Goal: Information Seeking & Learning: Learn about a topic

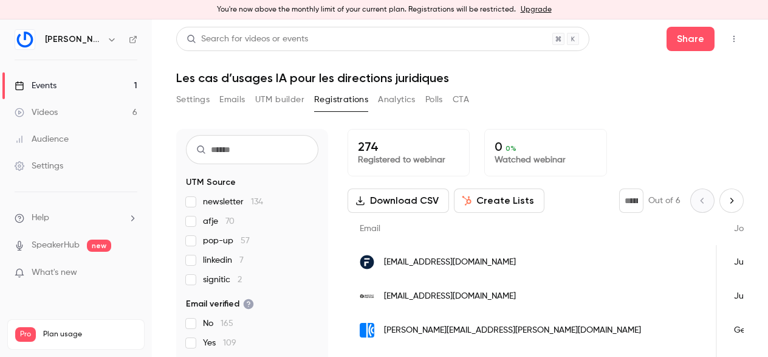
click at [47, 110] on div "Videos" at bounding box center [36, 112] width 43 height 12
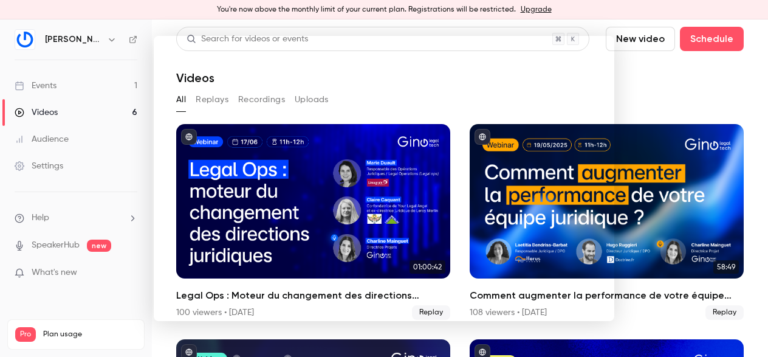
click at [98, 174] on div at bounding box center [384, 178] width 768 height 357
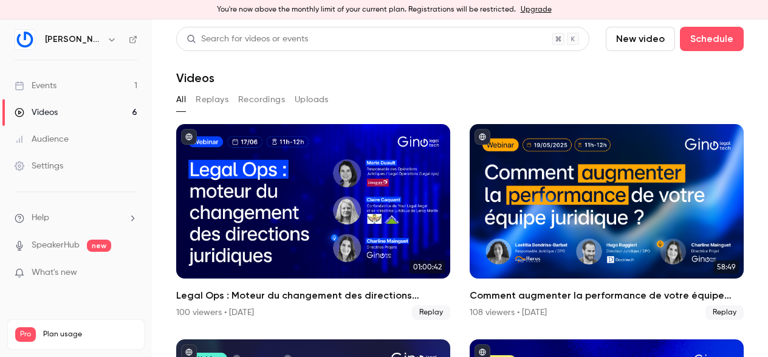
click at [382, 7] on div "You're now above the monthly limit of your current plan. Registrations will be …" at bounding box center [384, 9] width 768 height 19
click at [448, 9] on div "You're now above the monthly limit of your current plan. Registrations will be …" at bounding box center [384, 9] width 768 height 19
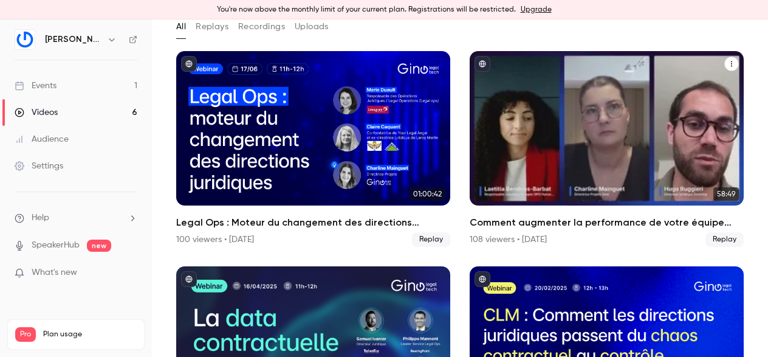
scroll to position [81, 0]
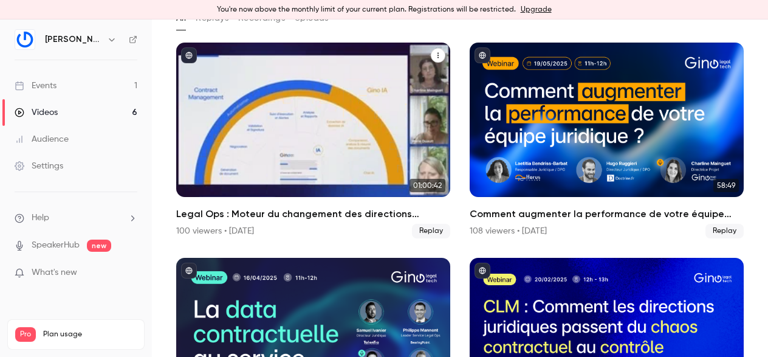
click at [349, 155] on div "Legal Ops : Moteur du changement des directions juridiques" at bounding box center [313, 120] width 274 height 154
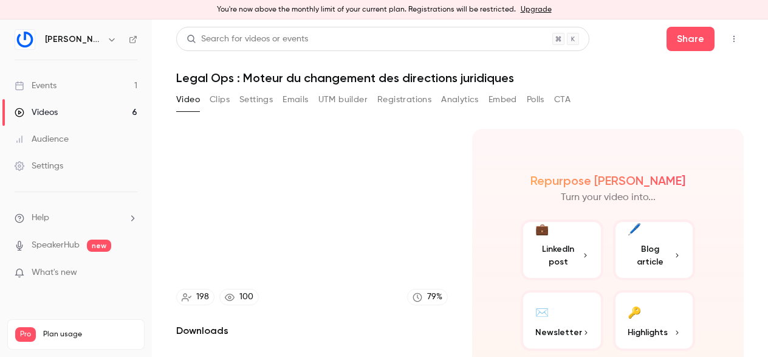
click at [387, 98] on button "Registrations" at bounding box center [404, 99] width 54 height 19
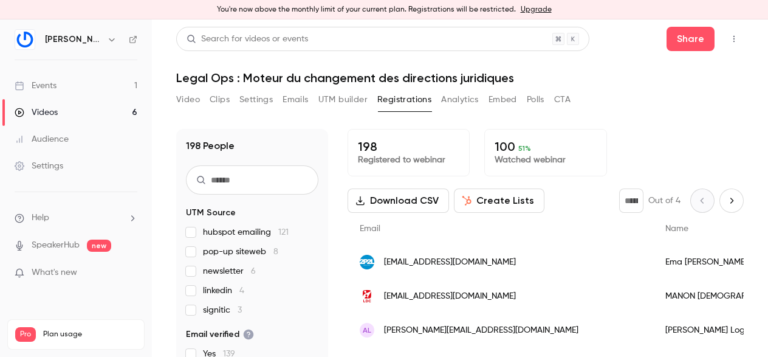
click at [62, 110] on link "Videos 6" at bounding box center [76, 112] width 152 height 27
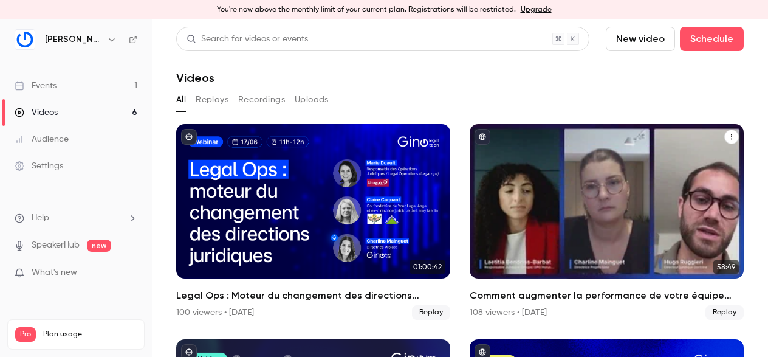
click at [538, 195] on div "Comment augmenter la performance de votre équipe juridique ?" at bounding box center [607, 201] width 274 height 154
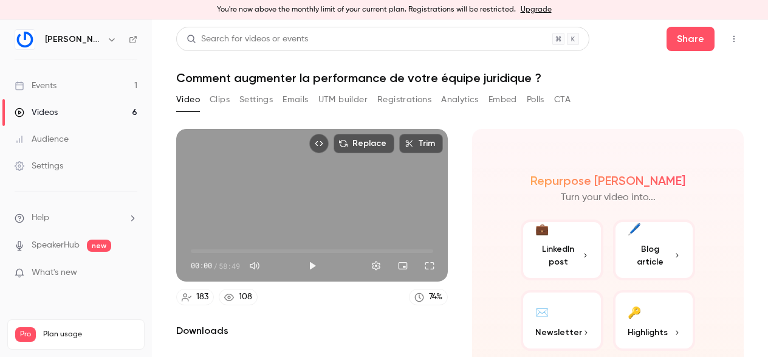
click at [394, 95] on button "Registrations" at bounding box center [404, 99] width 54 height 19
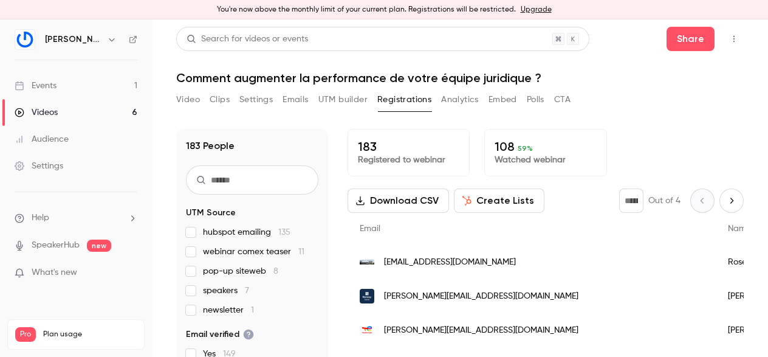
click at [53, 106] on div "Videos" at bounding box center [36, 112] width 43 height 12
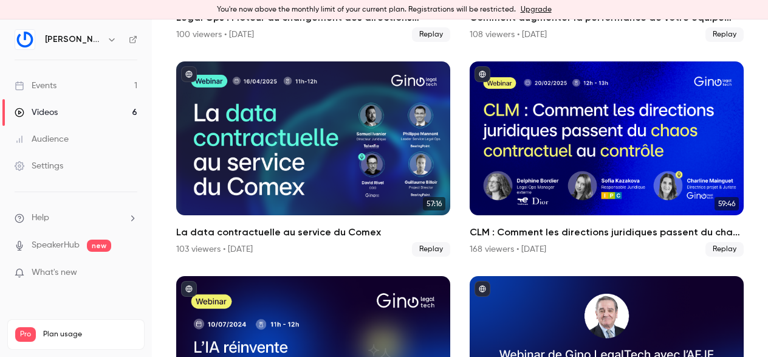
scroll to position [282, 0]
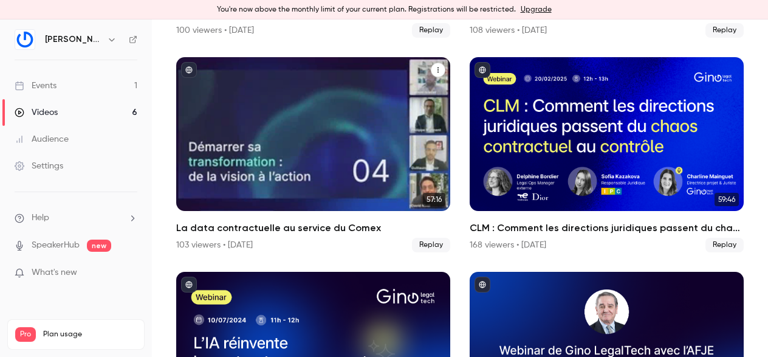
click at [350, 135] on div "La data contractuelle au service du Comex" at bounding box center [313, 134] width 274 height 154
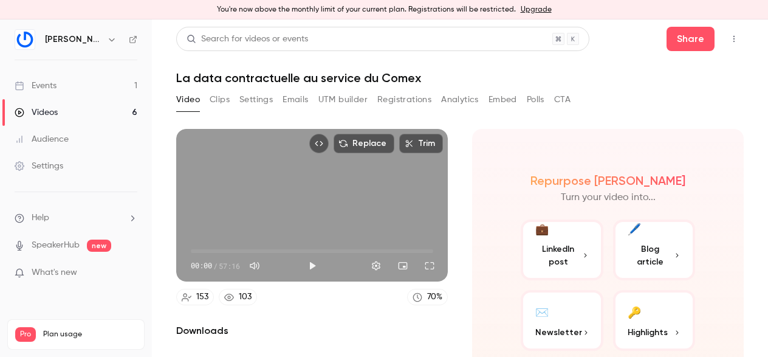
click at [386, 102] on button "Registrations" at bounding box center [404, 99] width 54 height 19
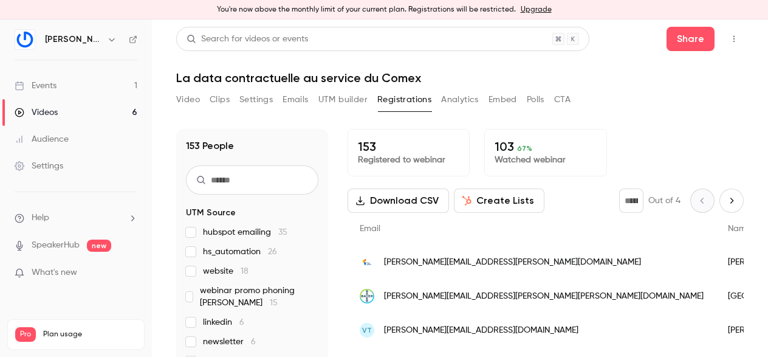
click at [58, 84] on link "Events 1" at bounding box center [76, 85] width 152 height 27
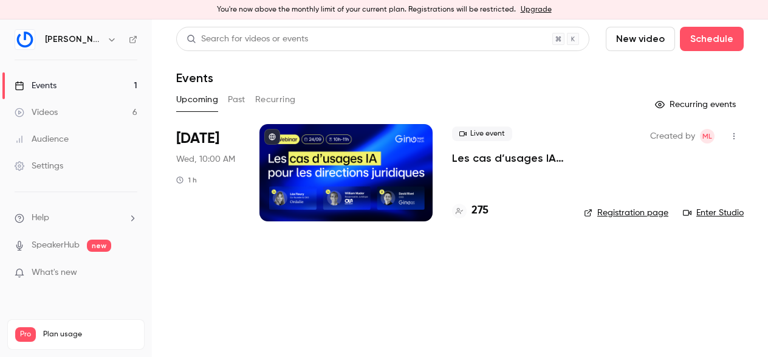
click at [439, 9] on div "You're now above the monthly limit of your current plan. Registrations will be …" at bounding box center [384, 9] width 768 height 19
click at [474, 213] on h4 "275" at bounding box center [479, 210] width 17 height 16
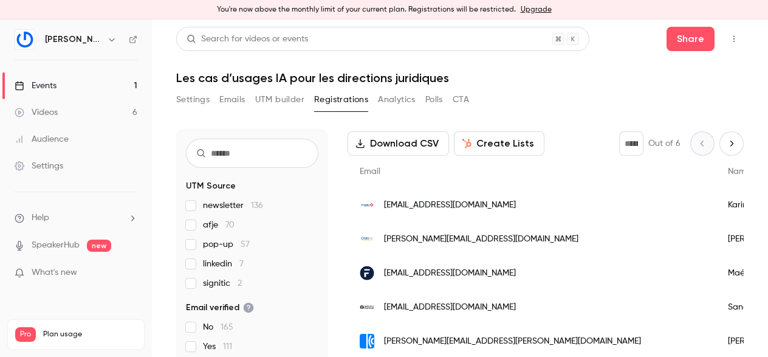
scroll to position [43, 0]
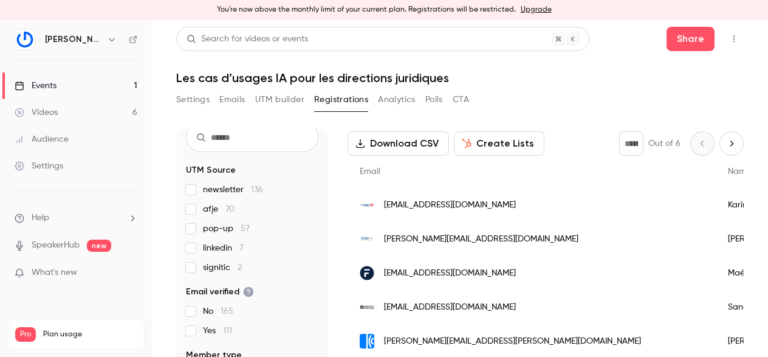
click at [205, 248] on span "linkedin 7" at bounding box center [223, 248] width 41 height 12
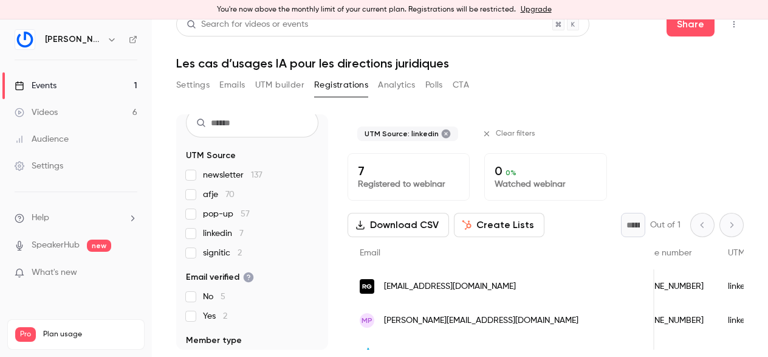
scroll to position [0, 0]
